Goal: Check status: Check status

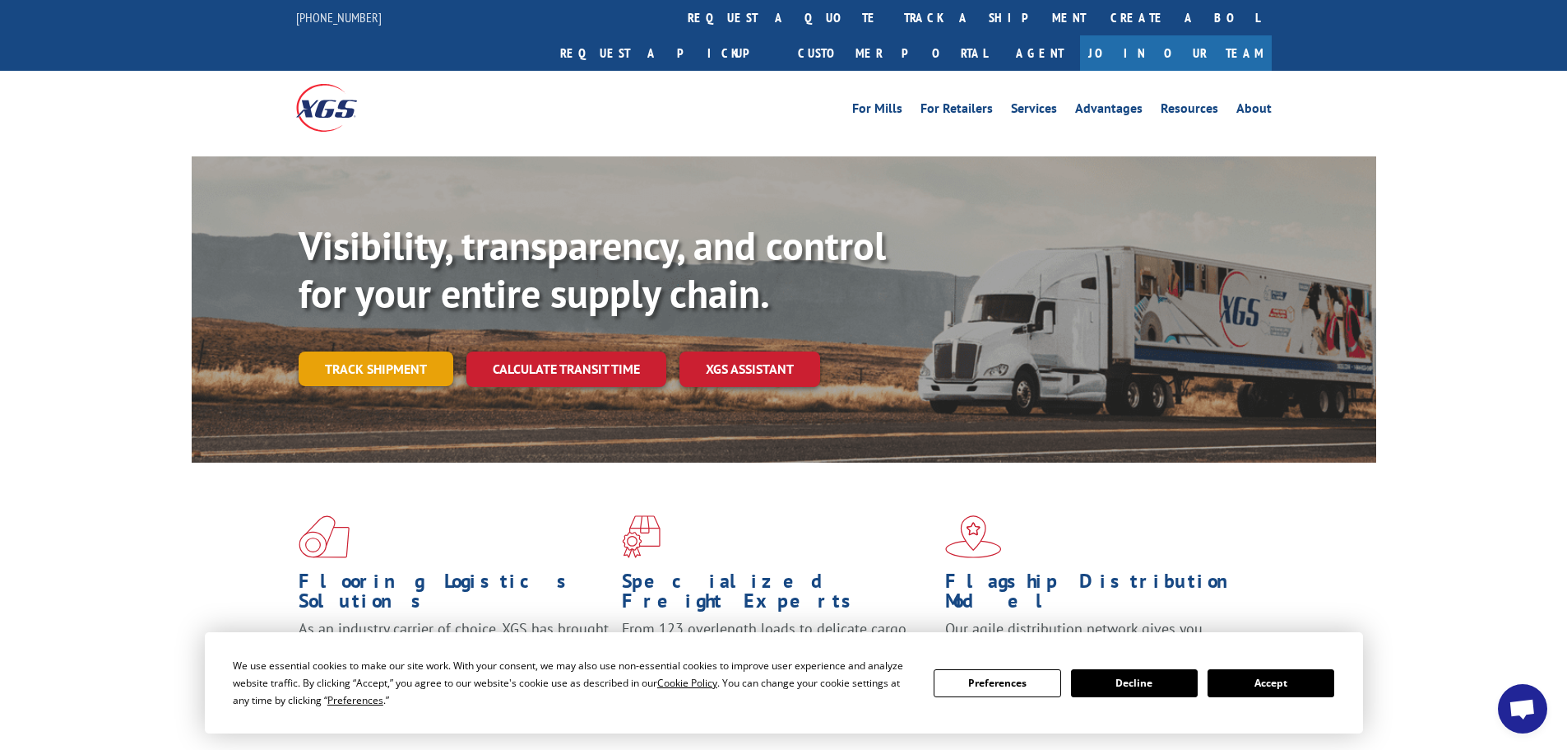
click at [396, 351] on link "Track shipment" at bounding box center [376, 368] width 155 height 35
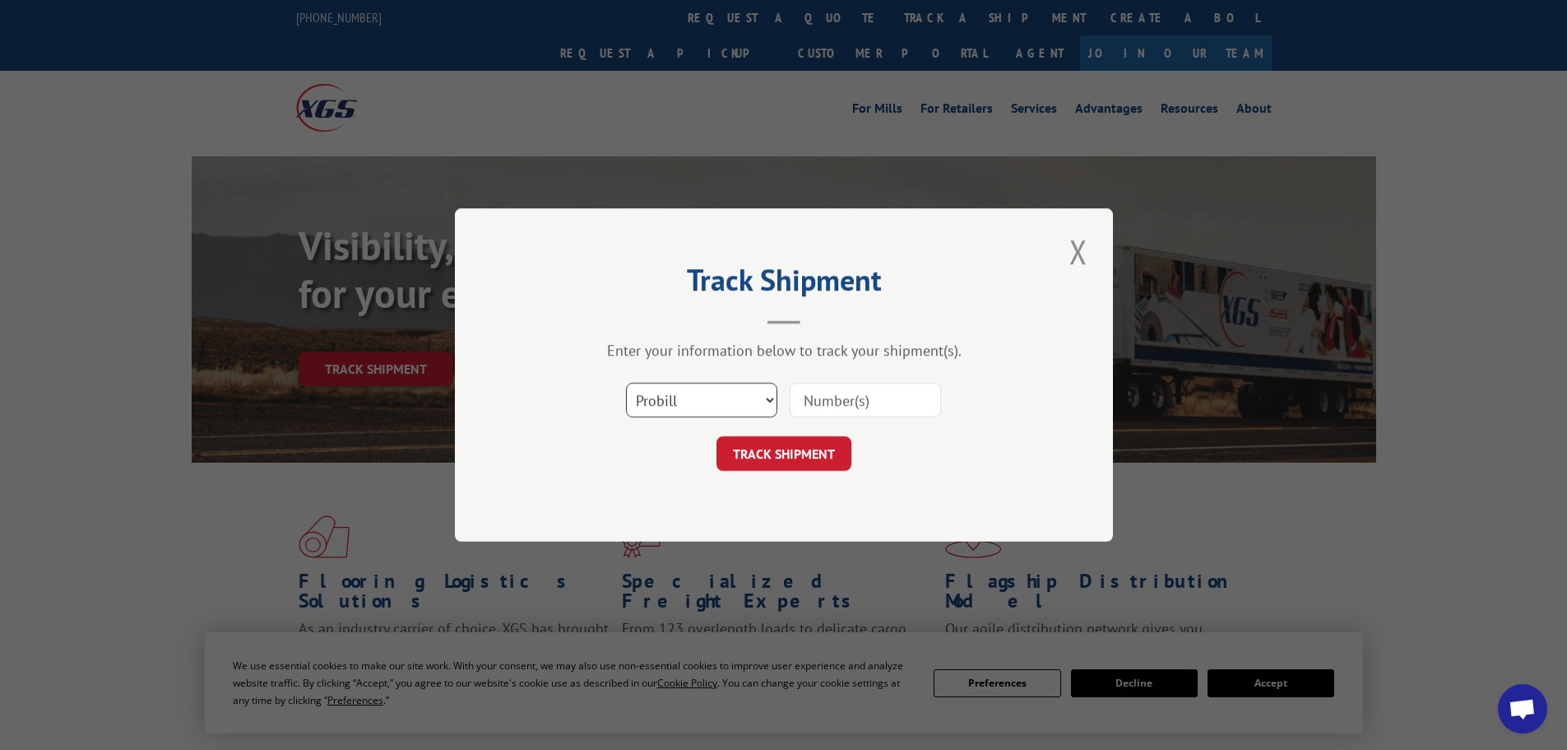
drag, startPoint x: 725, startPoint y: 403, endPoint x: 725, endPoint y: 412, distance: 9.1
click at [725, 402] on select "Select category... Probill BOL PO" at bounding box center [701, 400] width 151 height 35
select select "bol"
click at [626, 383] on select "Select category... Probill BOL PO" at bounding box center [701, 400] width 151 height 35
click at [859, 405] on input at bounding box center [865, 400] width 151 height 35
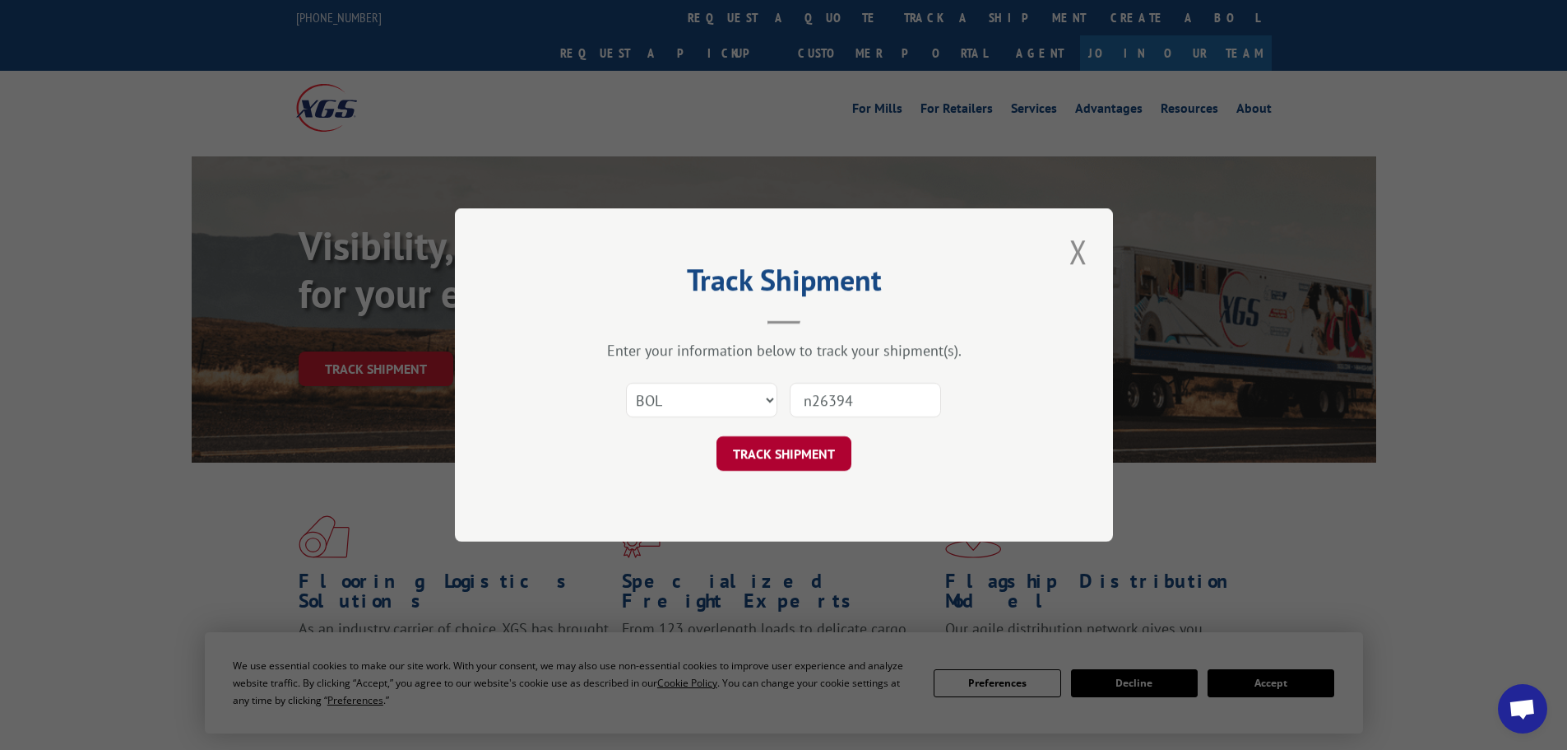
type input "n26394"
click at [791, 446] on button "TRACK SHIPMENT" at bounding box center [784, 453] width 135 height 35
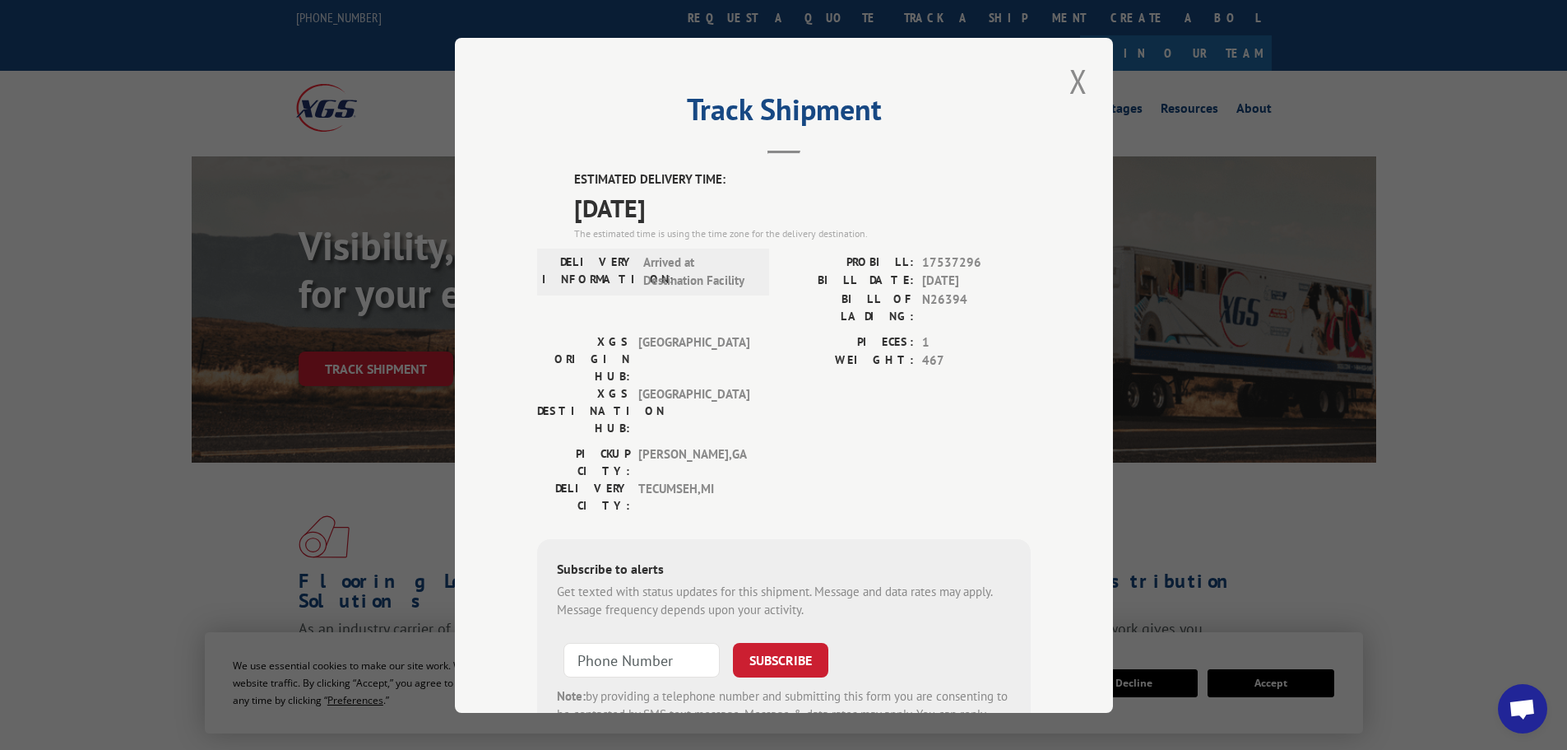
click at [1071, 85] on button "Close modal" at bounding box center [1079, 80] width 28 height 45
